Goal: Task Accomplishment & Management: Use online tool/utility

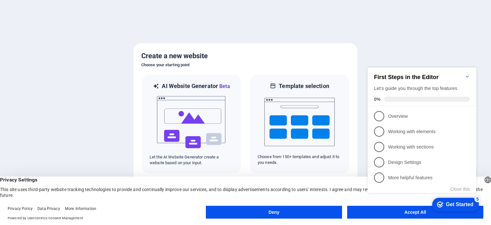
click at [467, 74] on icon "Minimize checklist" at bounding box center [467, 76] width 5 height 5
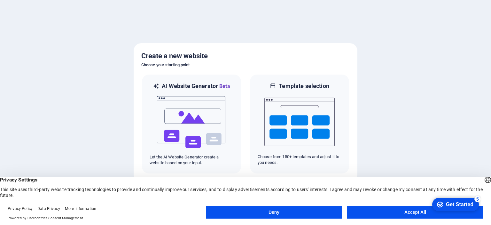
click at [364, 208] on button "Accept All" at bounding box center [415, 212] width 136 height 13
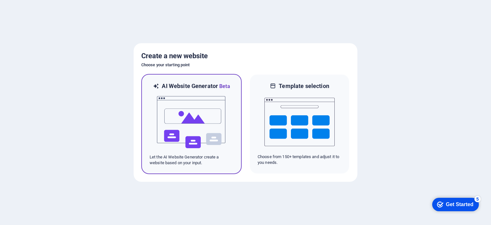
click at [210, 144] on img at bounding box center [191, 122] width 70 height 64
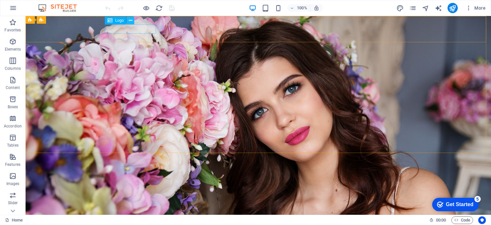
click at [131, 19] on icon at bounding box center [131, 20] width 4 height 7
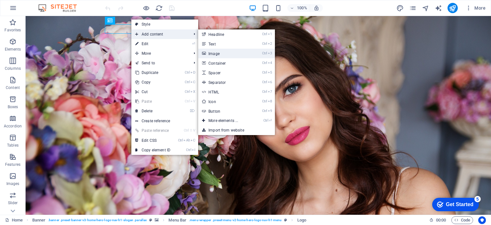
click at [221, 51] on link "Ctrl 3 Image" at bounding box center [224, 54] width 53 height 10
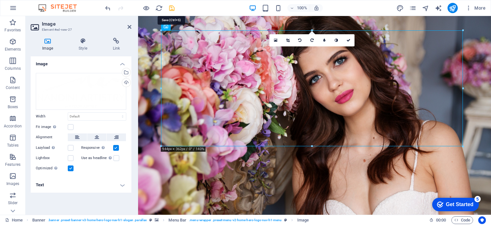
click at [175, 10] on icon "save" at bounding box center [171, 7] width 7 height 7
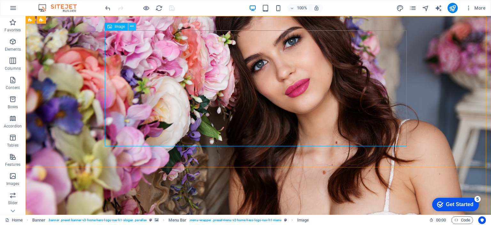
click at [134, 25] on button at bounding box center [132, 27] width 8 height 8
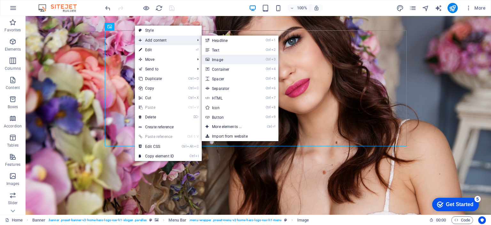
click at [229, 59] on link "Ctrl 3 Image" at bounding box center [228, 60] width 53 height 10
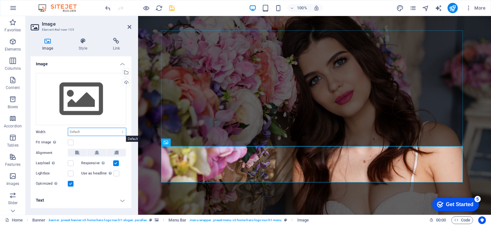
click at [108, 133] on select "Default auto px rem % em vh vw" at bounding box center [97, 132] width 58 height 8
click at [68, 128] on select "Default auto px rem % em vh vw" at bounding box center [97, 132] width 58 height 8
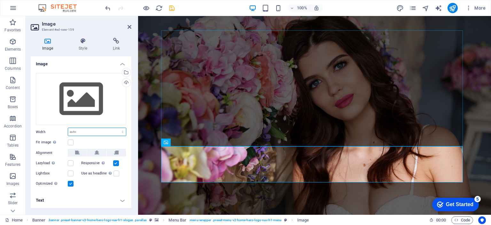
click at [110, 134] on select "Default auto px rem % em vh vw" at bounding box center [97, 132] width 58 height 8
select select "px"
click at [117, 128] on select "Default auto px rem % em vh vw" at bounding box center [97, 132] width 58 height 8
type input "100"
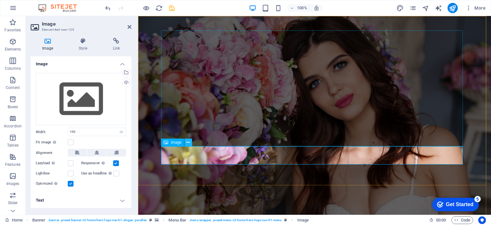
click at [190, 143] on icon at bounding box center [188, 142] width 4 height 7
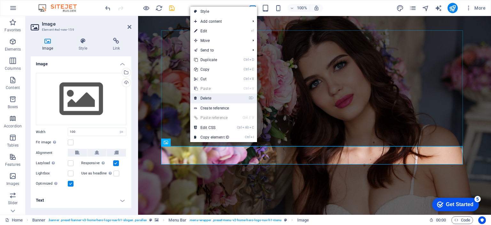
click at [221, 98] on link "⌦ Delete" at bounding box center [211, 98] width 43 height 10
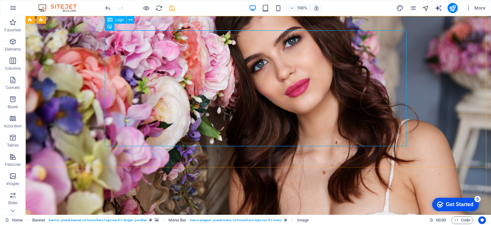
click at [118, 20] on span "Logo" at bounding box center [119, 20] width 9 height 4
click at [133, 27] on icon at bounding box center [132, 26] width 4 height 7
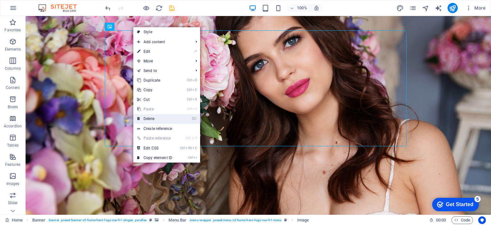
click at [161, 120] on link "⌦ Delete" at bounding box center [154, 119] width 43 height 10
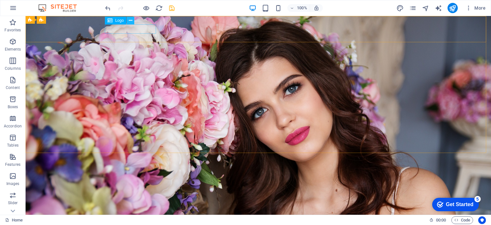
click at [130, 21] on icon at bounding box center [131, 20] width 4 height 7
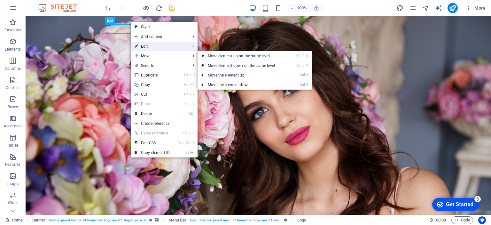
click at [162, 47] on link "⏎ Edit" at bounding box center [152, 47] width 43 height 10
select select "px"
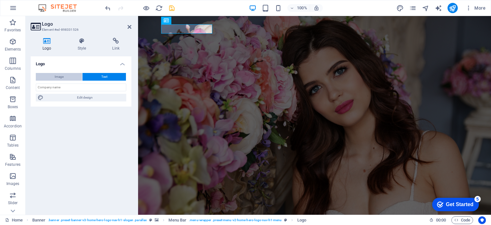
click at [74, 76] on button "Image" at bounding box center [59, 77] width 46 height 8
select select "DISABLED_OPTION_VALUE"
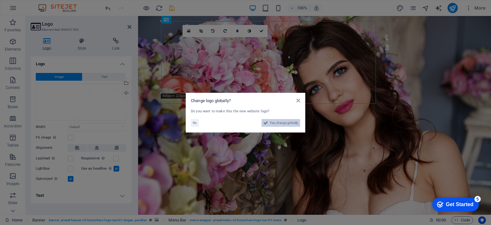
click at [281, 124] on span "Yes, change globally" at bounding box center [284, 123] width 28 height 8
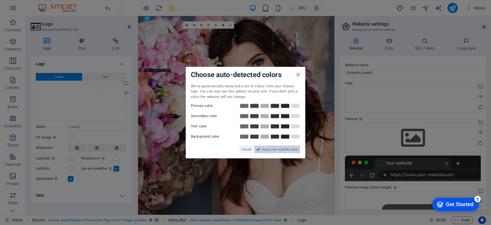
click at [276, 150] on span "Apply new website colors" at bounding box center [281, 150] width 36 height 8
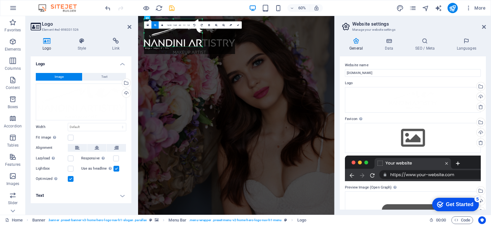
drag, startPoint x: 273, startPoint y: 69, endPoint x: 155, endPoint y: 32, distance: 123.6
click at [155, 32] on div "180 170 160 150 140 130 120 110 100 90 80 70 60 50 40 30 20 10 0 -10 -20 -30 -4…" at bounding box center [173, 33] width 58 height 28
type input "303"
select select "px"
drag, startPoint x: 203, startPoint y: 47, endPoint x: 189, endPoint y: 39, distance: 16.2
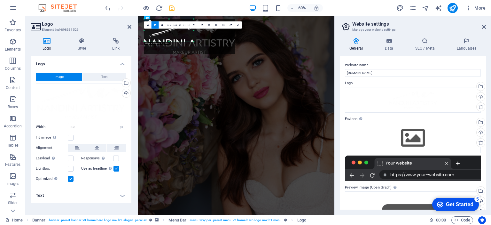
click at [189, 39] on div "180 170 160 150 140 130 120 110 100 90 80 70 60 50 40 30 20 10 0 -10 -20 -30 -4…" at bounding box center [169, 30] width 50 height 23
type input "259"
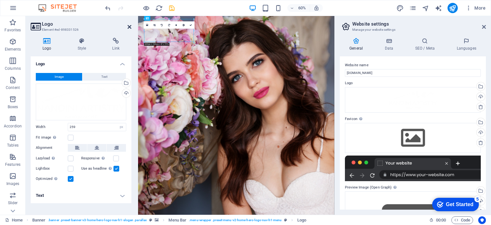
click at [131, 26] on icon at bounding box center [130, 26] width 4 height 5
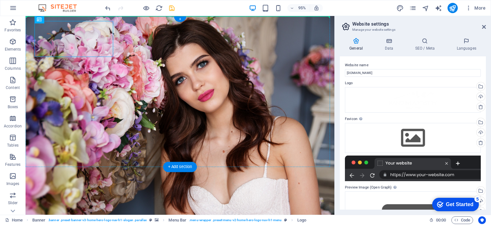
drag, startPoint x: 115, startPoint y: 29, endPoint x: 157, endPoint y: 54, distance: 49.4
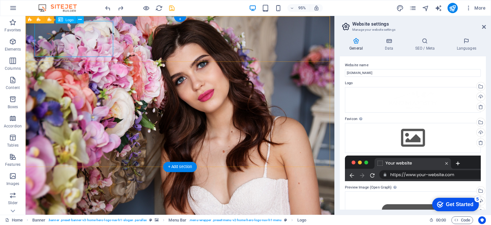
click at [81, 20] on icon at bounding box center [79, 19] width 3 height 6
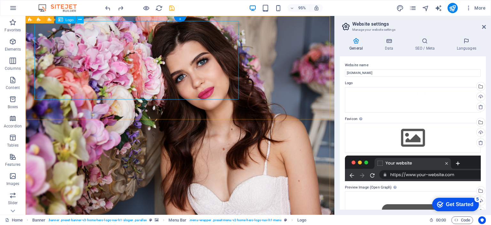
click at [81, 19] on icon at bounding box center [79, 19] width 3 height 6
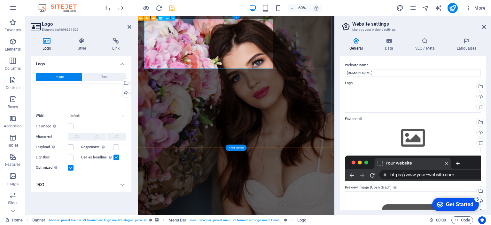
click at [80, 136] on button at bounding box center [77, 137] width 19 height 8
click at [69, 180] on h4 "Text" at bounding box center [81, 184] width 101 height 15
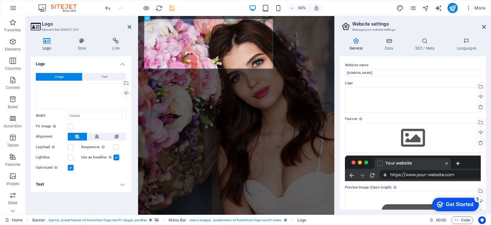
click at [125, 185] on h4 "Text" at bounding box center [81, 184] width 101 height 15
click at [70, 124] on label at bounding box center [71, 126] width 6 height 6
click at [0, 0] on input "Fit image Automatically fit image to a fixed width and height" at bounding box center [0, 0] width 0 height 0
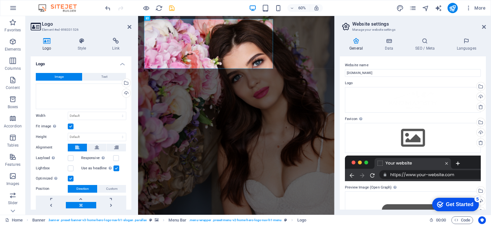
click at [70, 124] on label at bounding box center [71, 126] width 6 height 6
click at [0, 0] on input "Fit image Automatically fit image to a fixed width and height" at bounding box center [0, 0] width 0 height 0
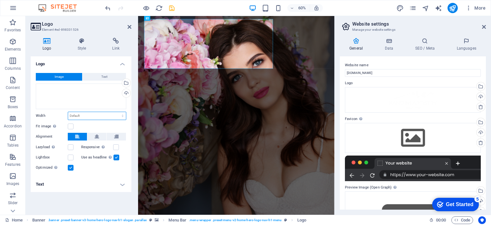
click at [92, 117] on select "Default auto px rem % em vh vw" at bounding box center [97, 116] width 58 height 8
select select "px"
click at [117, 112] on select "Default auto px rem % em vh vw" at bounding box center [97, 116] width 58 height 8
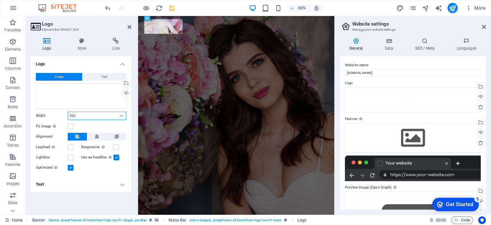
drag, startPoint x: 79, startPoint y: 116, endPoint x: 52, endPoint y: 114, distance: 27.9
click at [52, 114] on div "Width 200 Default auto px rem % em vh vw" at bounding box center [81, 116] width 91 height 8
type input "300"
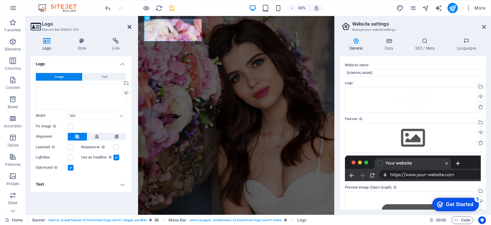
click at [129, 28] on icon at bounding box center [130, 26] width 4 height 5
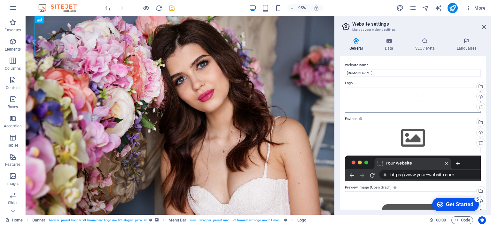
scroll to position [60, 0]
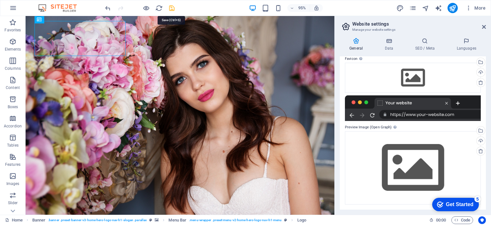
click at [172, 9] on icon "save" at bounding box center [171, 7] width 7 height 7
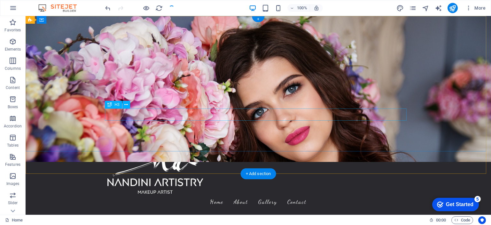
scroll to position [0, 0]
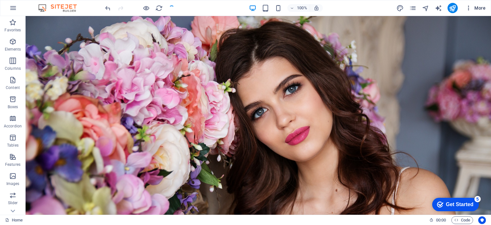
click at [486, 10] on button "More" at bounding box center [475, 8] width 25 height 10
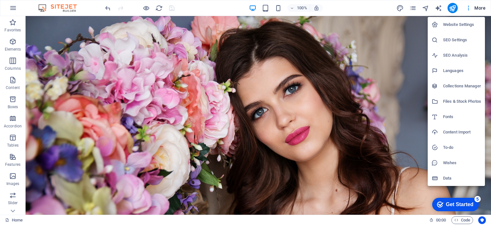
click at [358, 12] on div at bounding box center [245, 112] width 491 height 225
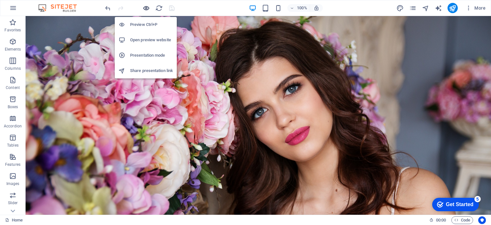
click at [145, 6] on icon "button" at bounding box center [146, 7] width 7 height 7
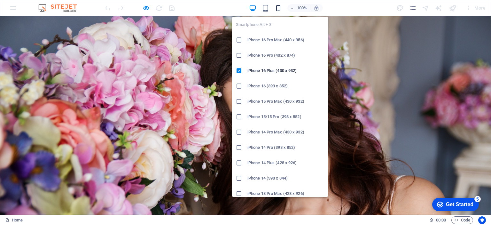
click at [278, 10] on icon "button" at bounding box center [278, 7] width 7 height 7
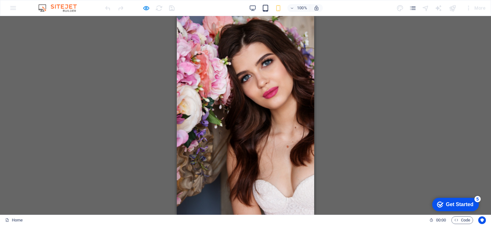
click at [265, 10] on icon "button" at bounding box center [265, 7] width 7 height 7
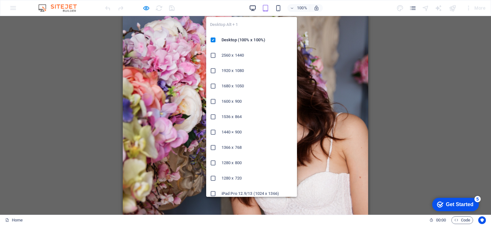
click at [254, 7] on icon "button" at bounding box center [252, 7] width 7 height 7
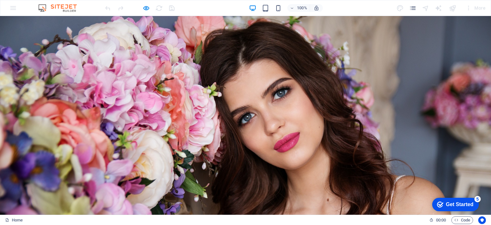
click at [473, 6] on div "More" at bounding box center [475, 8] width 25 height 10
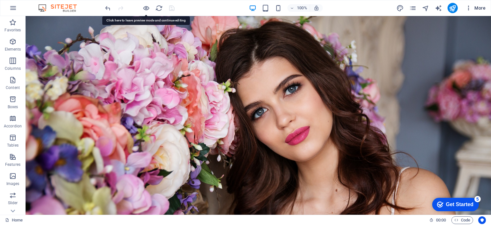
click at [480, 6] on span "More" at bounding box center [476, 8] width 20 height 6
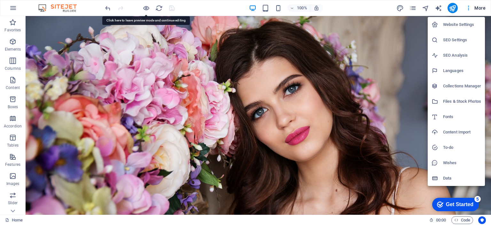
click at [12, 8] on div at bounding box center [245, 112] width 491 height 225
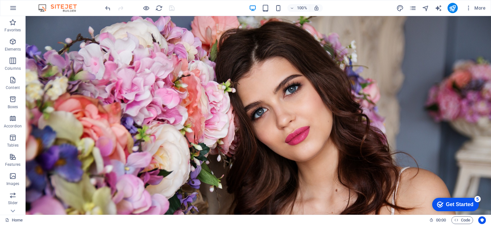
click at [12, 8] on icon "button" at bounding box center [13, 8] width 8 height 8
click at [471, 6] on icon "button" at bounding box center [469, 8] width 6 height 6
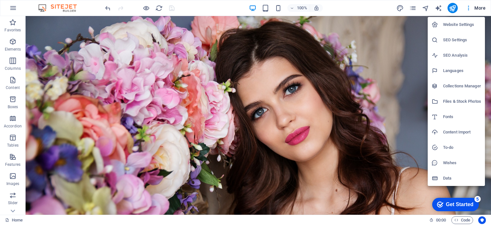
click at [464, 25] on h6 "Website Settings" at bounding box center [462, 25] width 38 height 8
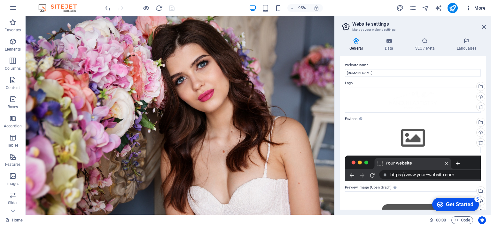
click at [469, 6] on icon "button" at bounding box center [469, 8] width 6 height 6
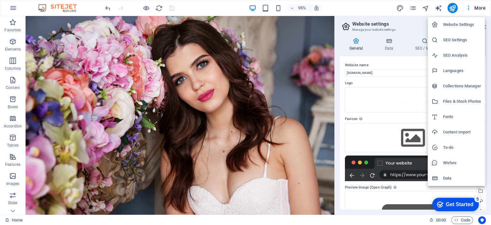
click at [476, 4] on div at bounding box center [245, 112] width 491 height 225
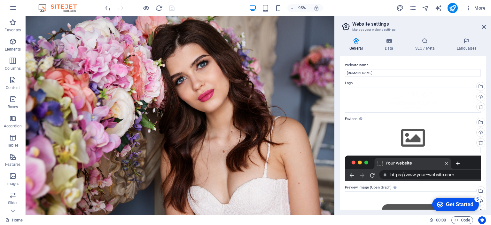
click at [479, 9] on div "Website Settings SEO Settings SEO Analysis Languages Collections Manager Files …" at bounding box center [245, 114] width 491 height 221
click at [416, 9] on icon "pages" at bounding box center [412, 7] width 7 height 7
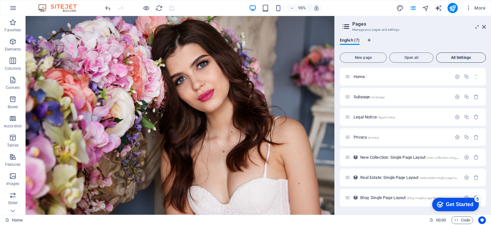
click at [474, 58] on span "All Settings" at bounding box center [461, 58] width 44 height 4
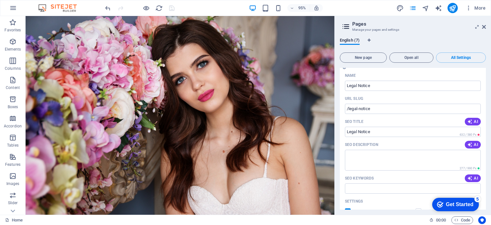
scroll to position [195, 0]
